Goal: Task Accomplishment & Management: Manage account settings

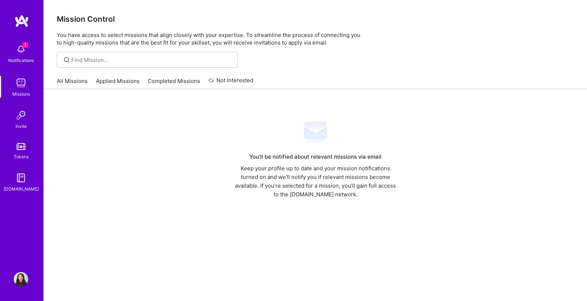
click at [13, 50] on div "1 Notifications" at bounding box center [21, 53] width 45 height 25
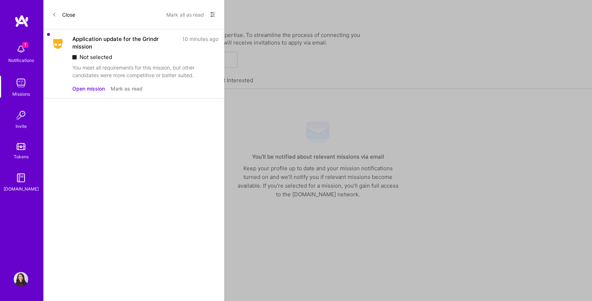
click at [95, 87] on button "Open mission" at bounding box center [88, 89] width 33 height 8
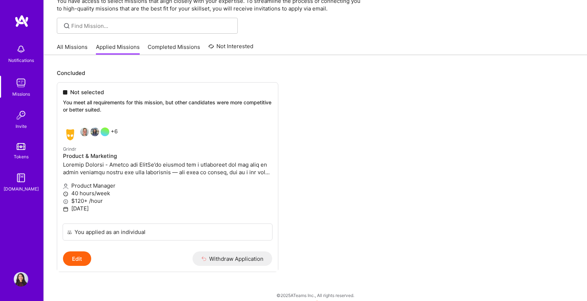
scroll to position [33, 0]
click at [165, 48] on link "Completed Missions" at bounding box center [174, 50] width 52 height 12
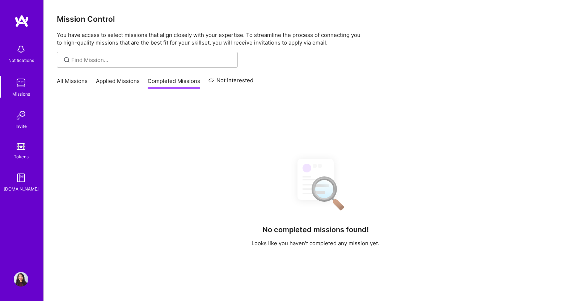
click at [89, 76] on div "All Missions Applied Missions Completed Missions Not Interested" at bounding box center [155, 81] width 196 height 16
click at [85, 80] on link "All Missions" at bounding box center [72, 83] width 31 height 12
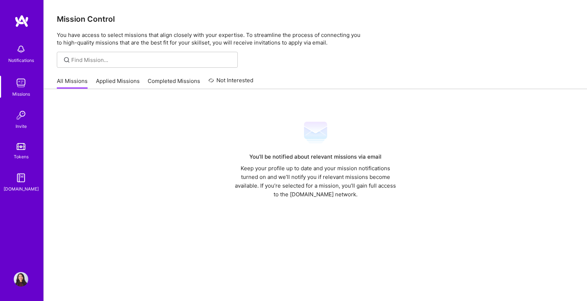
click at [12, 92] on div "Missions" at bounding box center [21, 94] width 18 height 8
click at [14, 91] on div "Missions" at bounding box center [21, 94] width 18 height 8
click at [20, 275] on img at bounding box center [21, 279] width 14 height 14
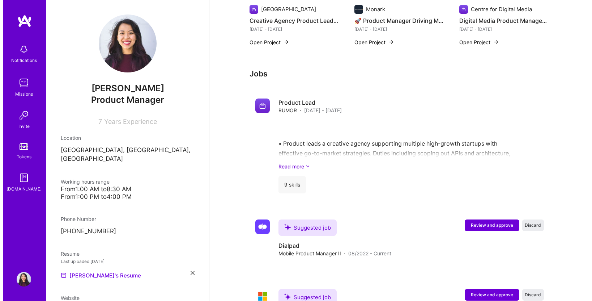
scroll to position [657, 0]
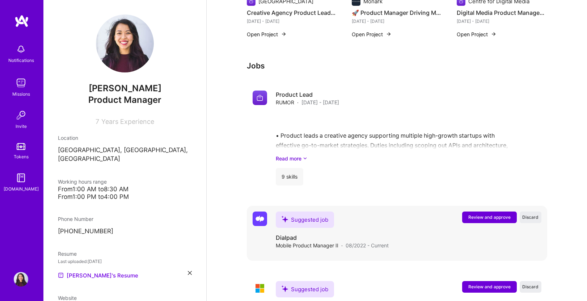
click at [492, 220] on button "Review and approve" at bounding box center [489, 217] width 55 height 12
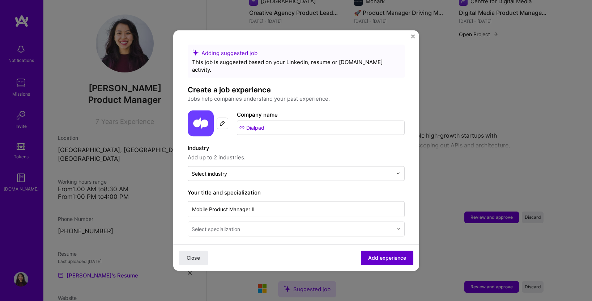
click at [386, 255] on span "Add experience" at bounding box center [387, 257] width 38 height 7
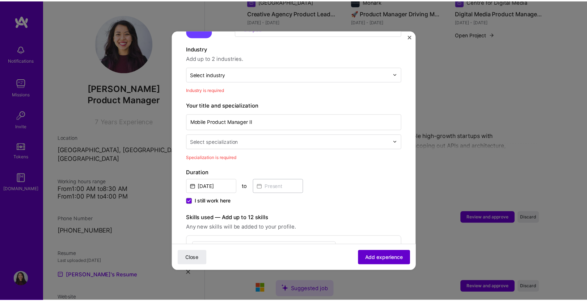
scroll to position [106, 0]
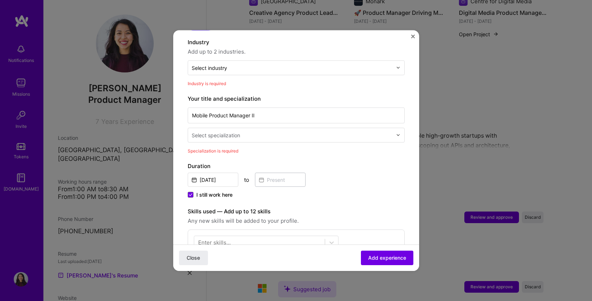
click at [413, 37] on img "Close" at bounding box center [413, 36] width 4 height 4
